Goal: Manage account settings

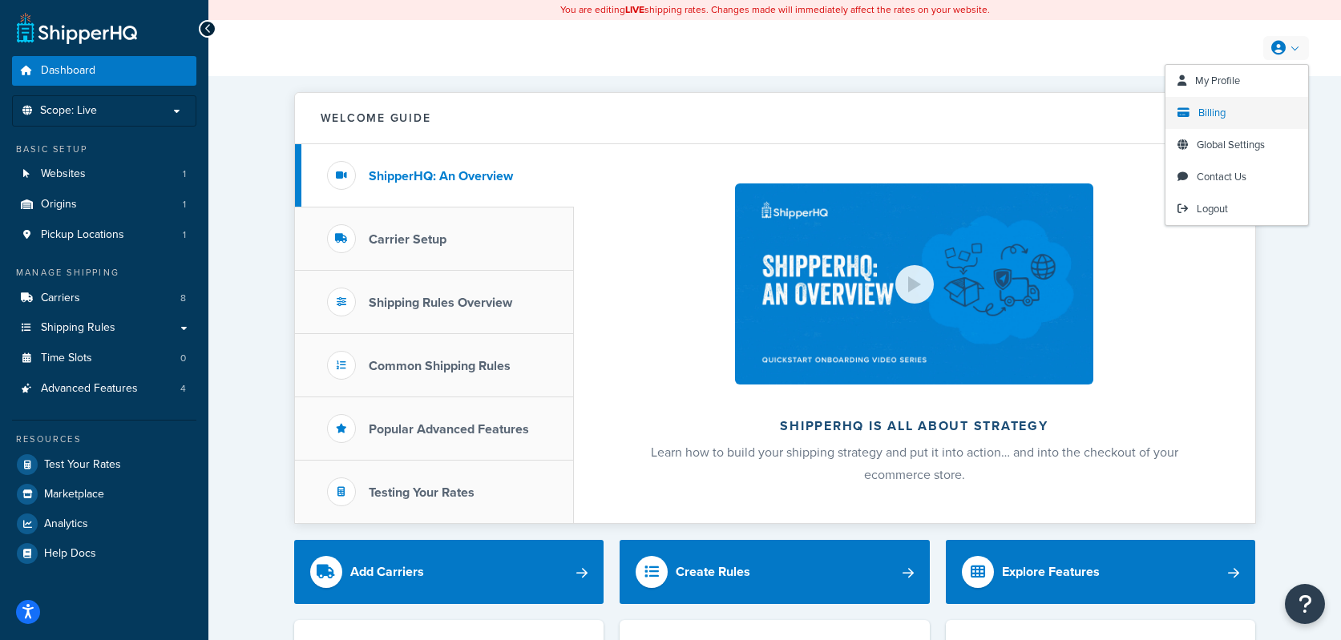
click at [1207, 115] on span "Billing" at bounding box center [1211, 112] width 27 height 15
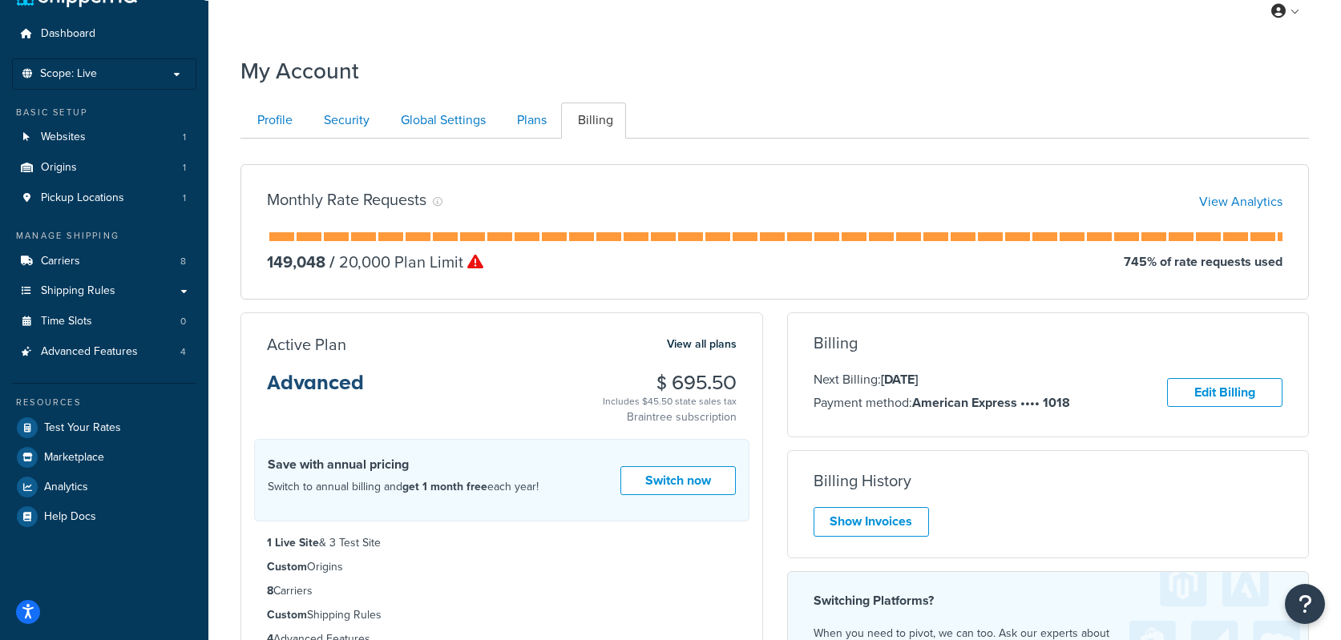
scroll to position [25, 0]
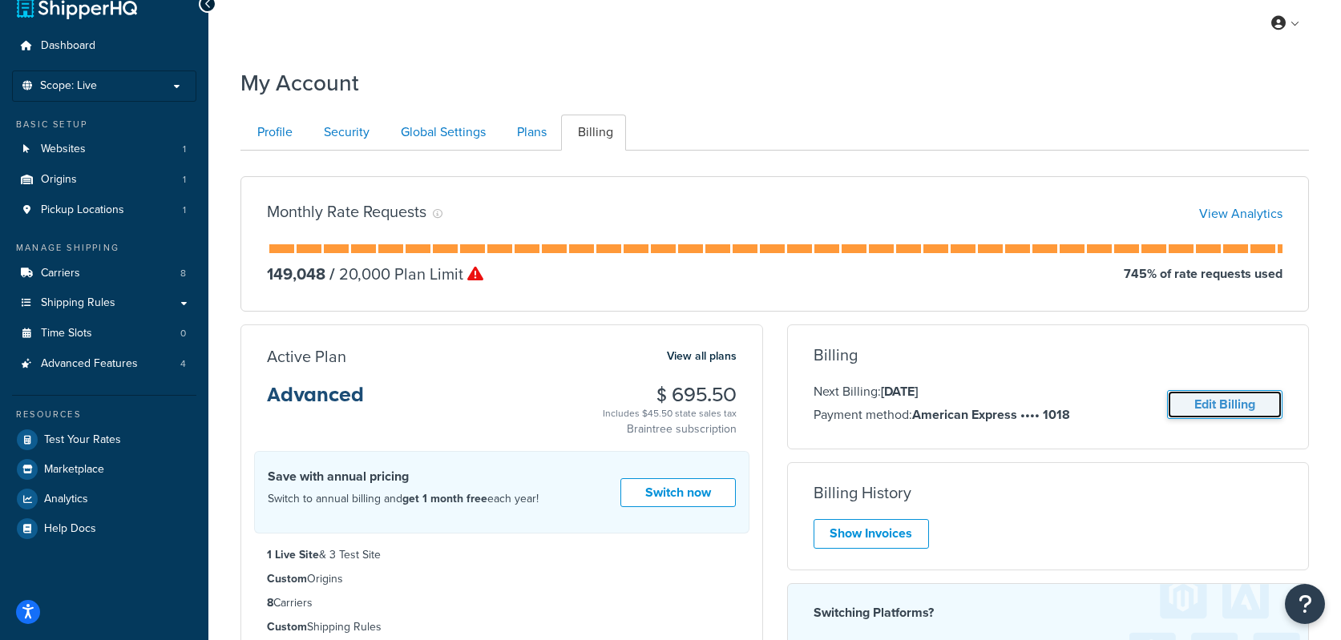
click at [1248, 411] on link "Edit Billing" at bounding box center [1224, 405] width 115 height 30
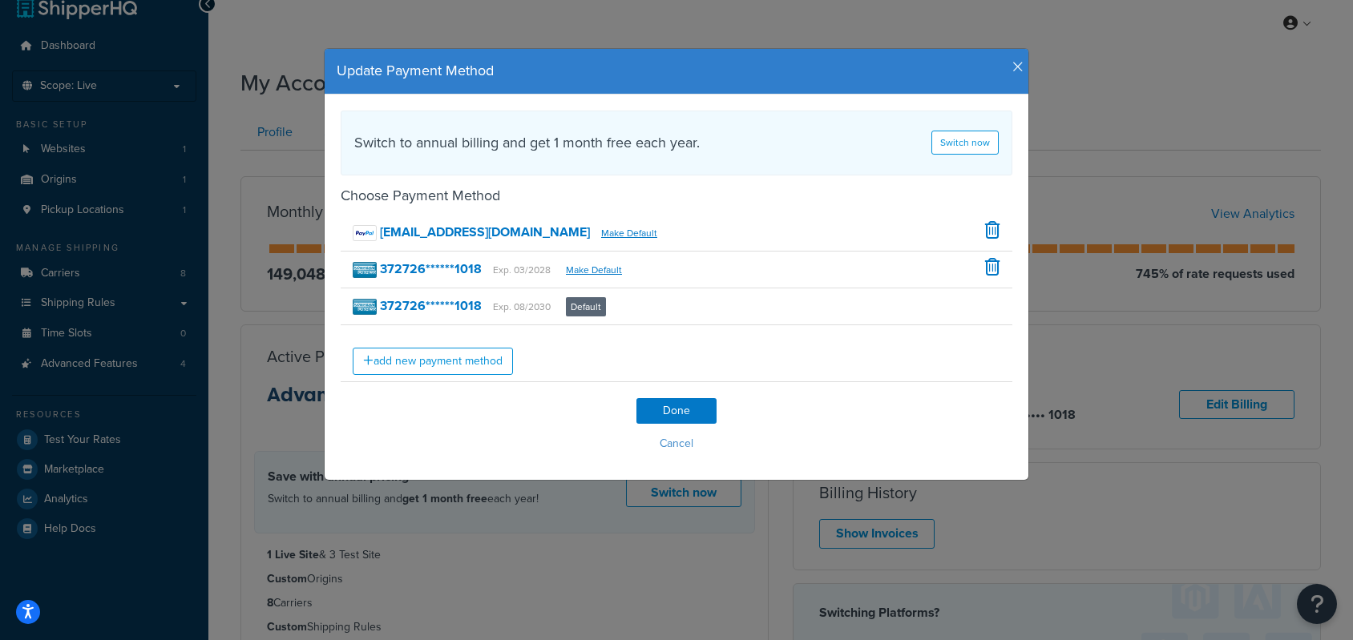
click at [1012, 71] on icon "button" at bounding box center [1017, 67] width 11 height 14
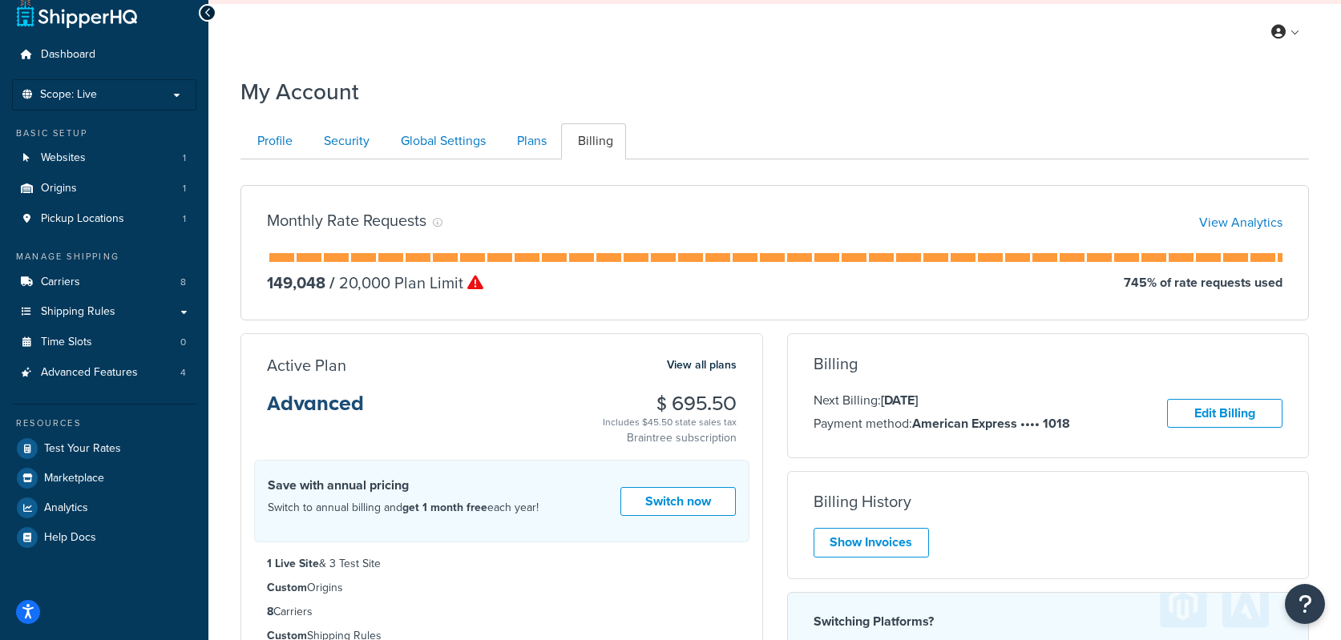
scroll to position [0, 0]
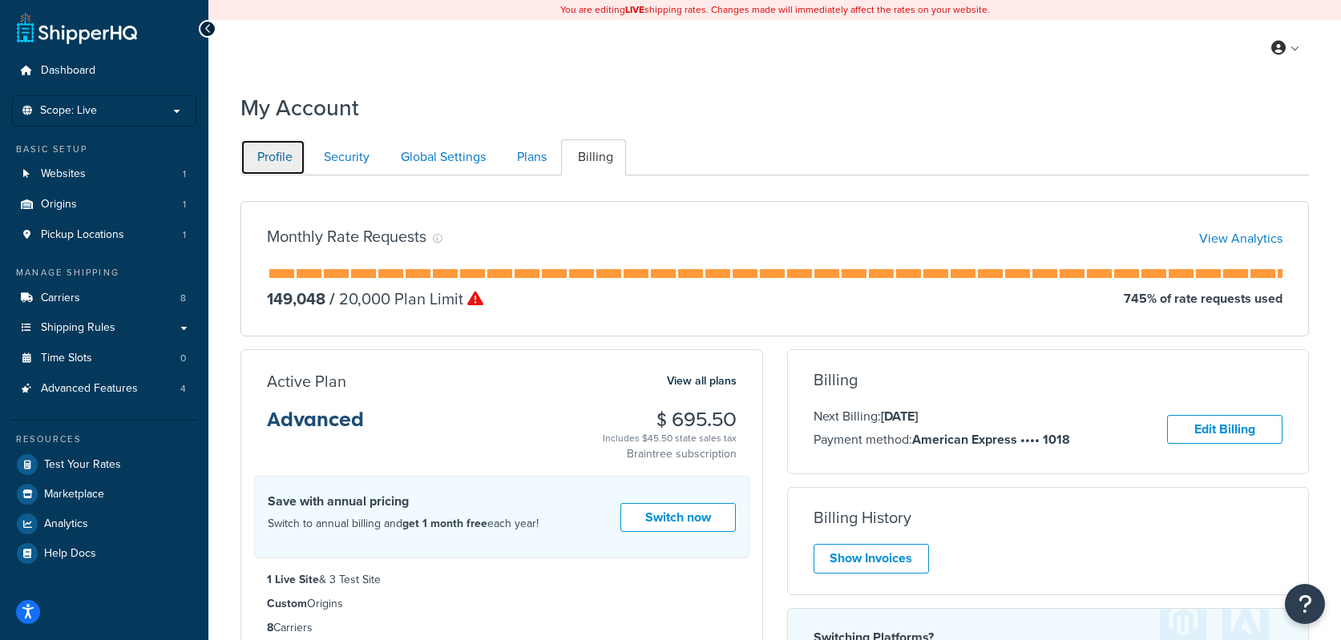
click at [284, 151] on link "Profile" at bounding box center [272, 157] width 65 height 36
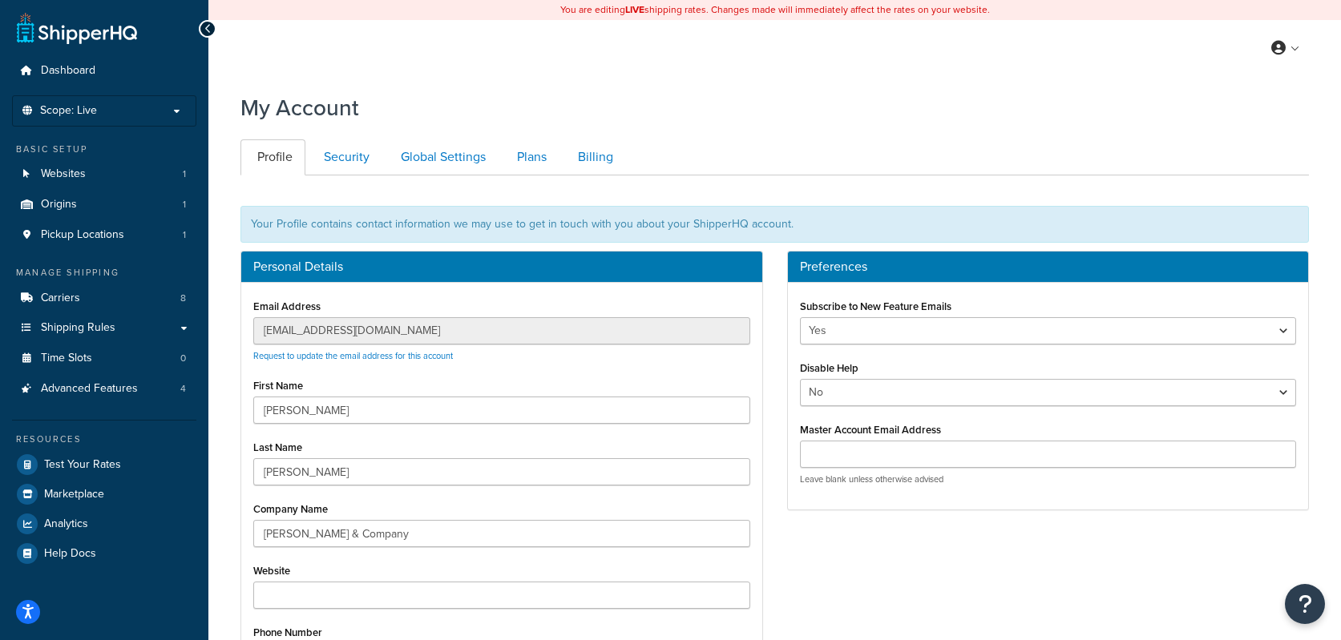
scroll to position [176, 0]
